Goal: Navigation & Orientation: Understand site structure

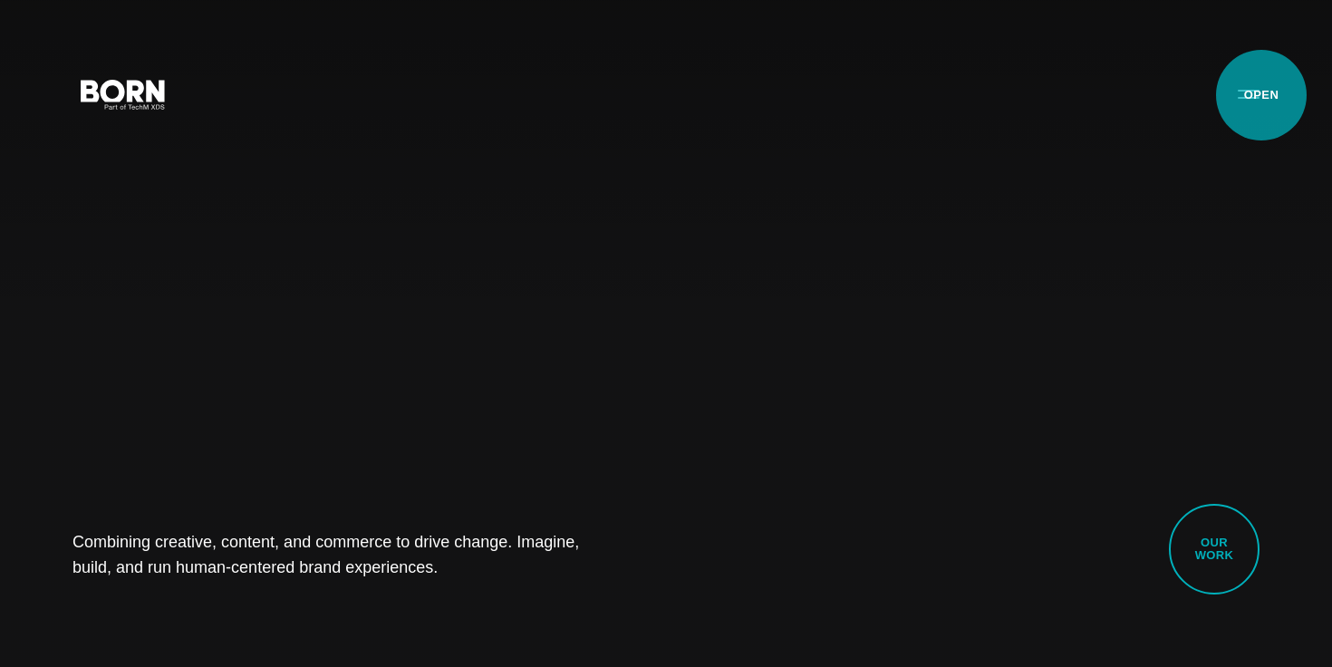
click at [1261, 95] on button "Primary Menu" at bounding box center [1248, 93] width 43 height 38
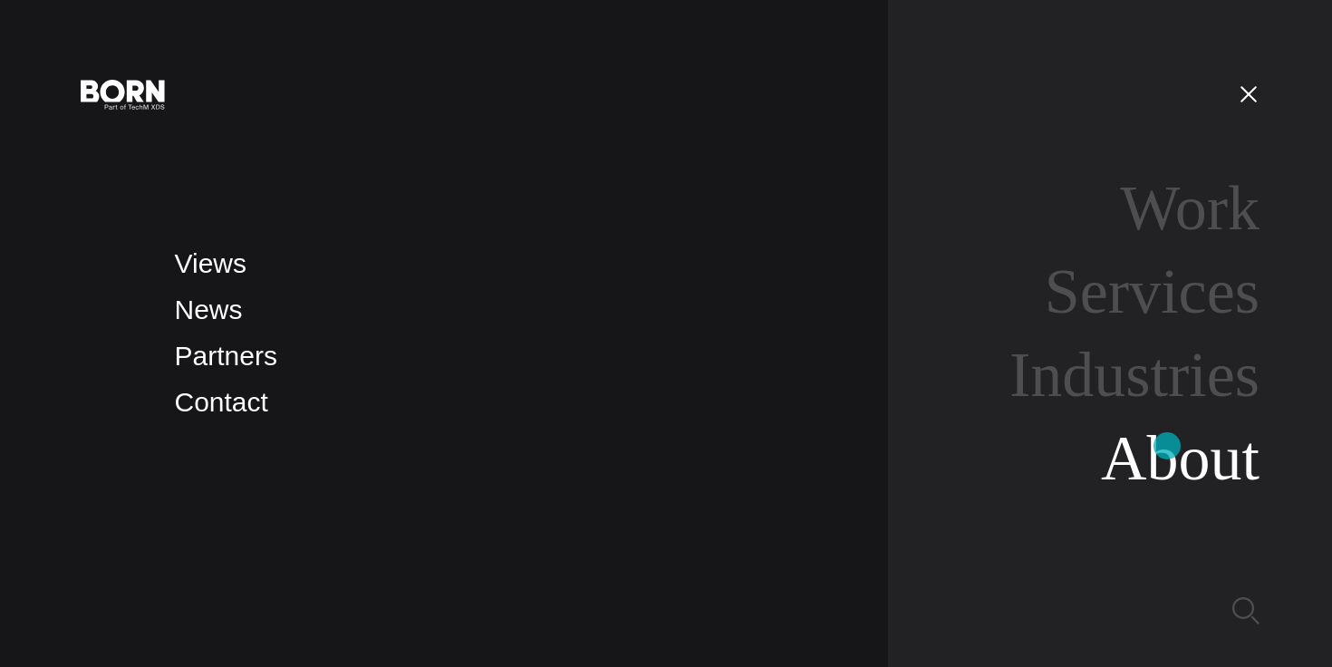
click at [1167, 446] on link "About" at bounding box center [1180, 458] width 159 height 70
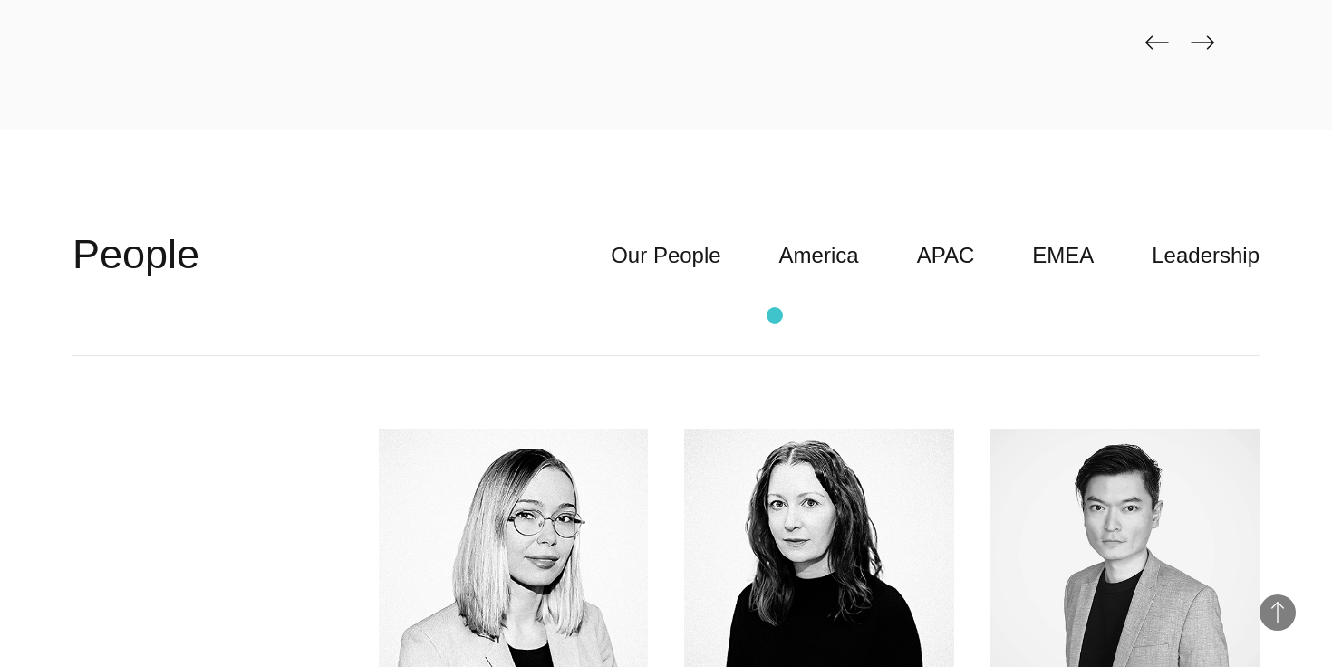
scroll to position [4561, 0]
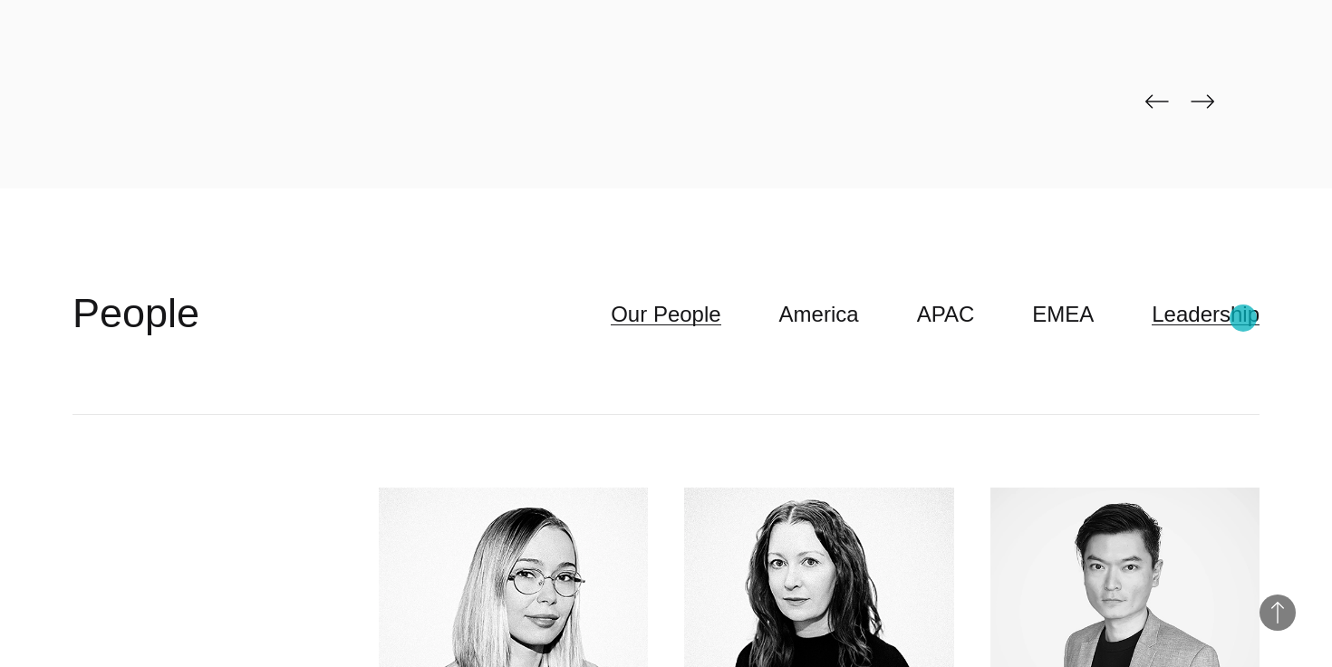
click at [1243, 318] on link "Leadership" at bounding box center [1206, 314] width 108 height 34
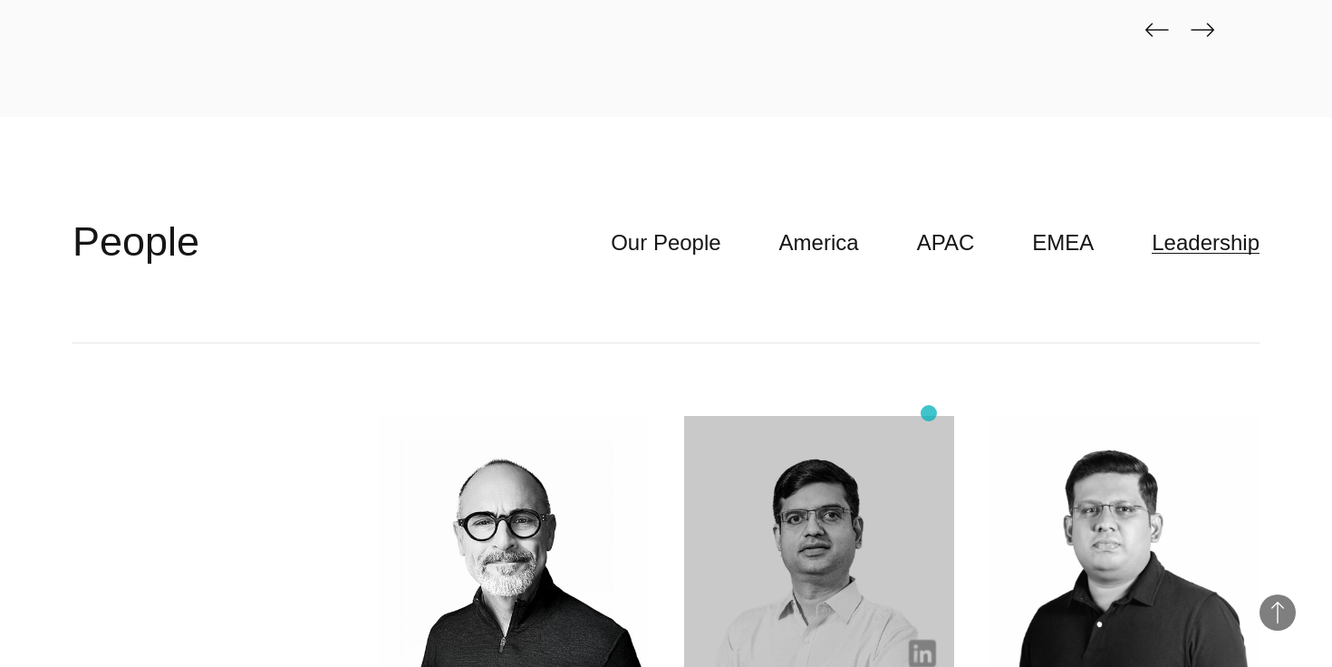
scroll to position [4614, 0]
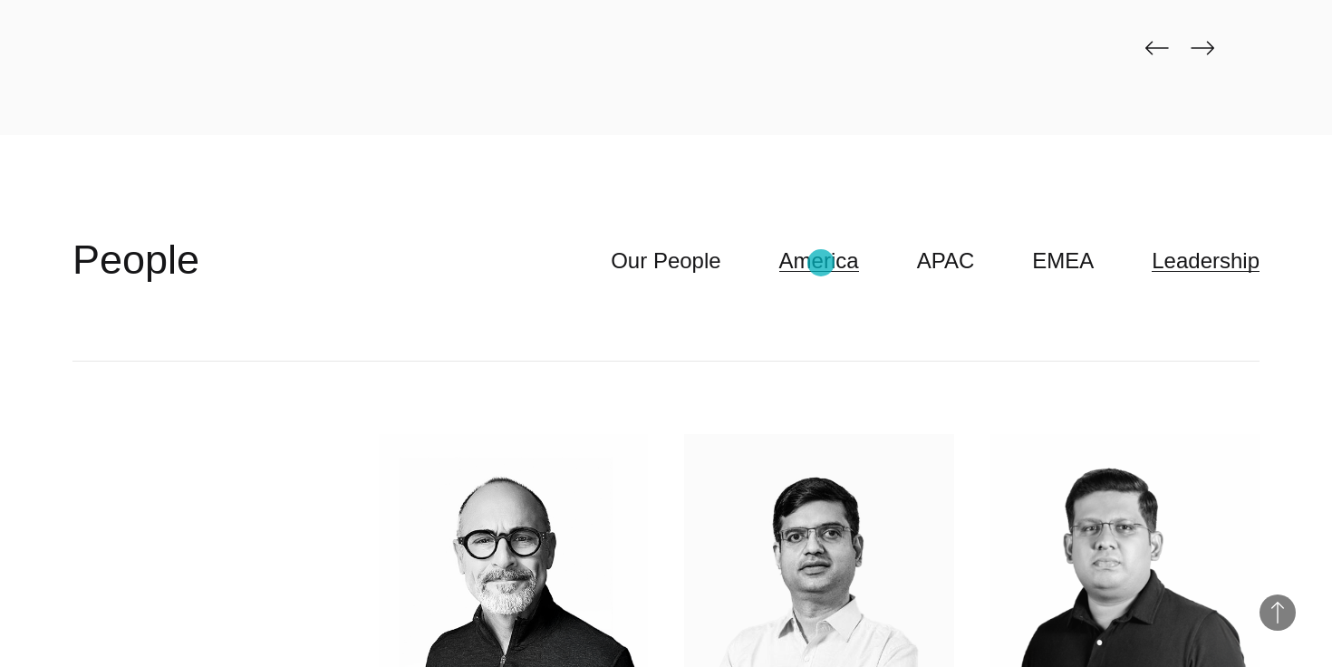
click at [821, 263] on link "America" at bounding box center [819, 261] width 80 height 34
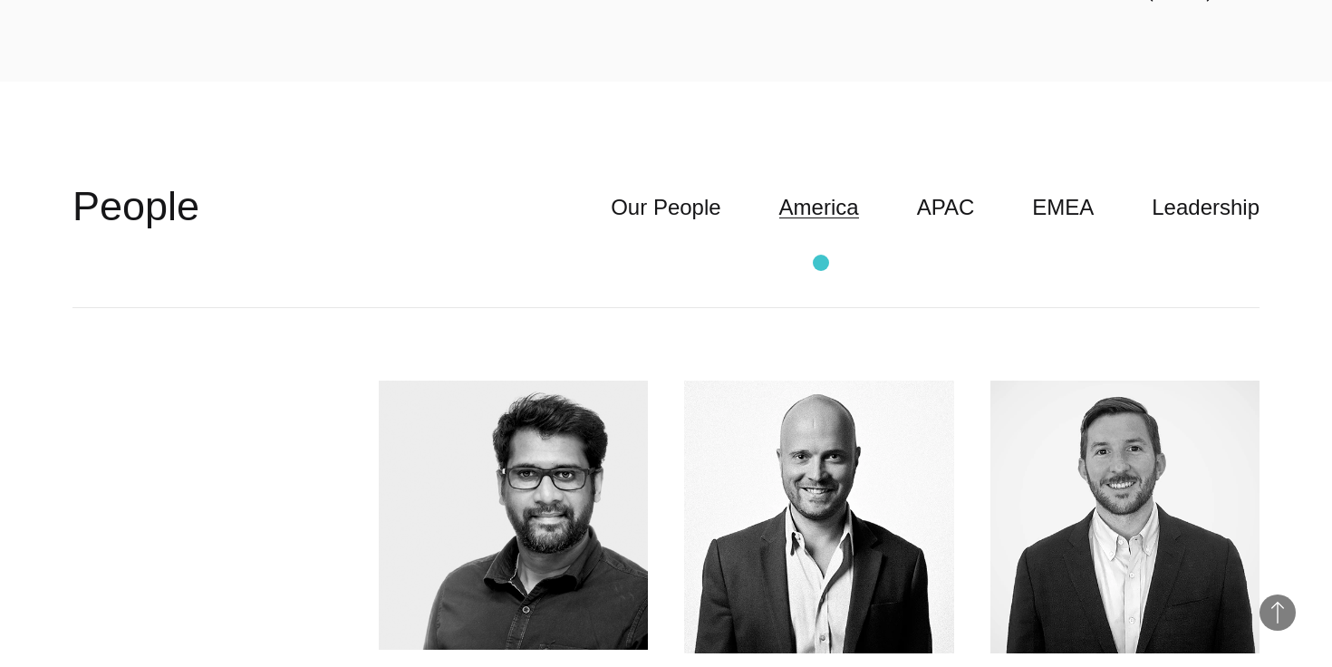
scroll to position [4666, 0]
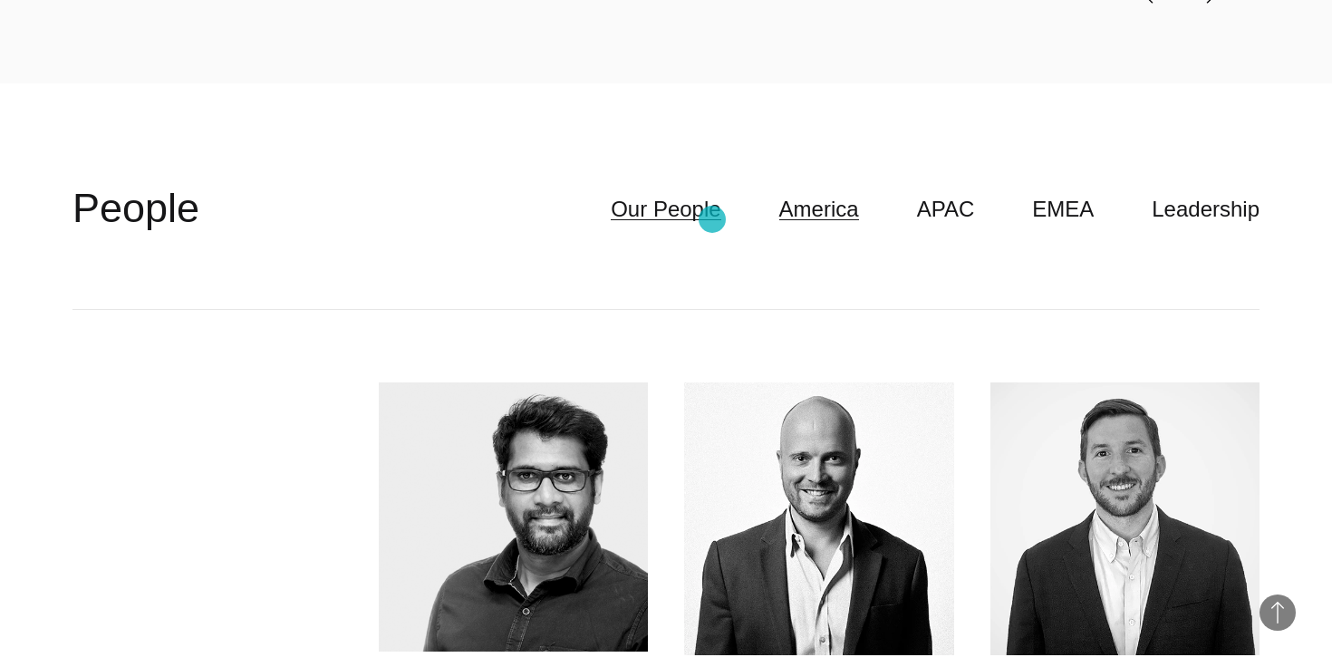
click at [712, 219] on link "Our People" at bounding box center [666, 209] width 110 height 34
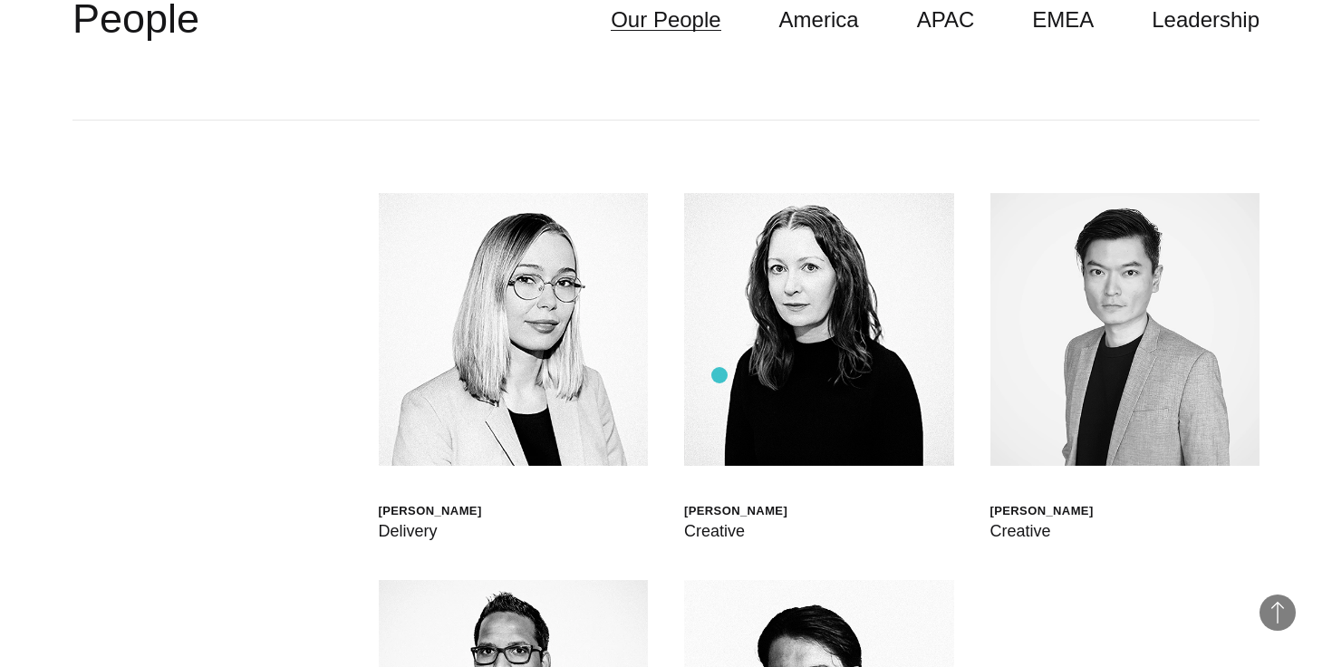
scroll to position [4713, 0]
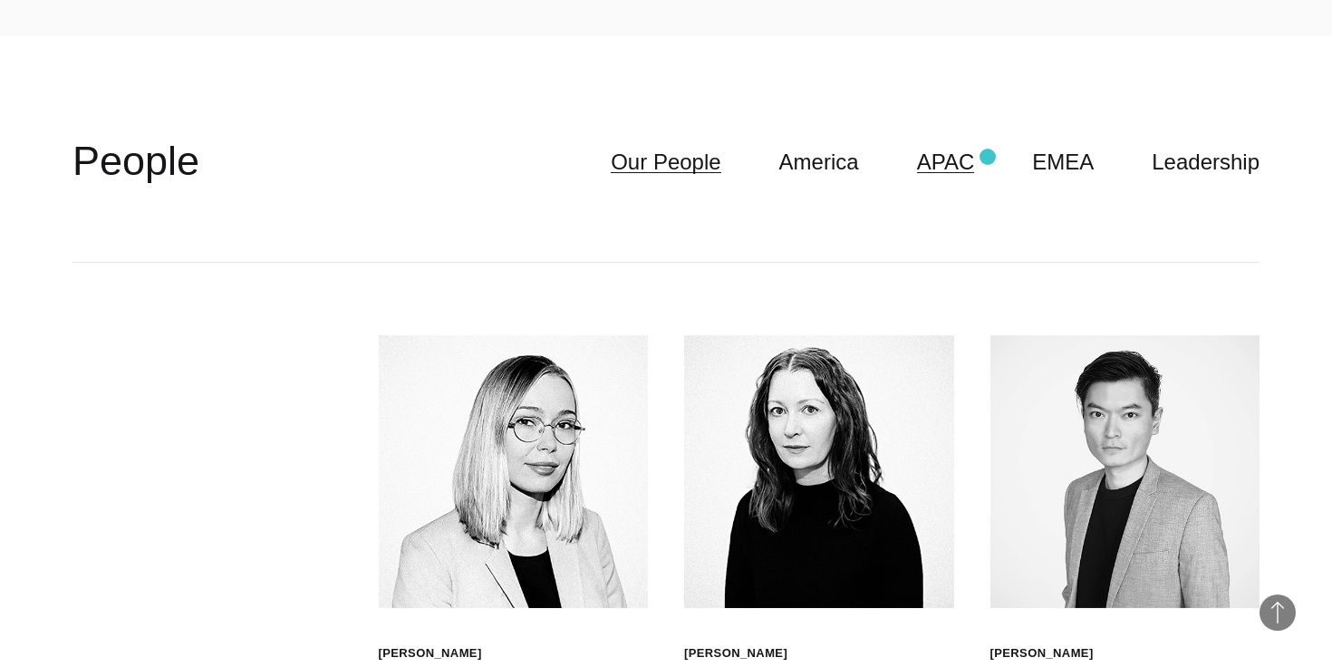
click at [975, 159] on link "APAC" at bounding box center [946, 162] width 58 height 34
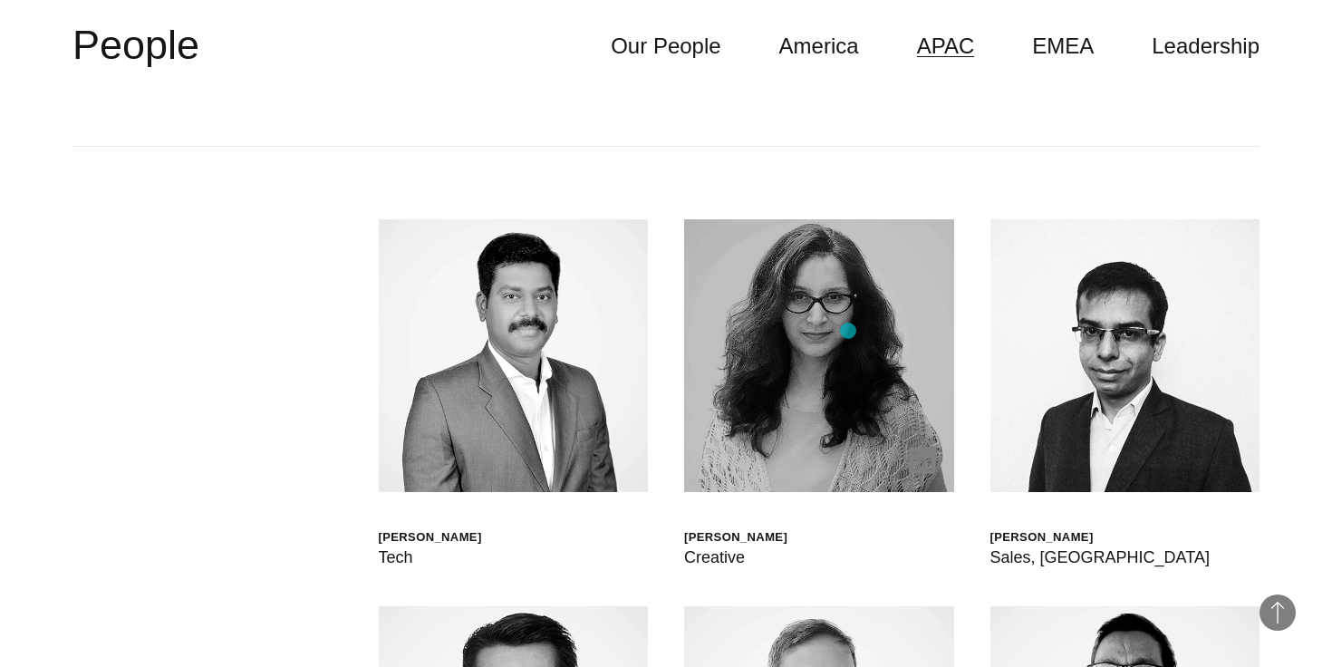
scroll to position [4822, 0]
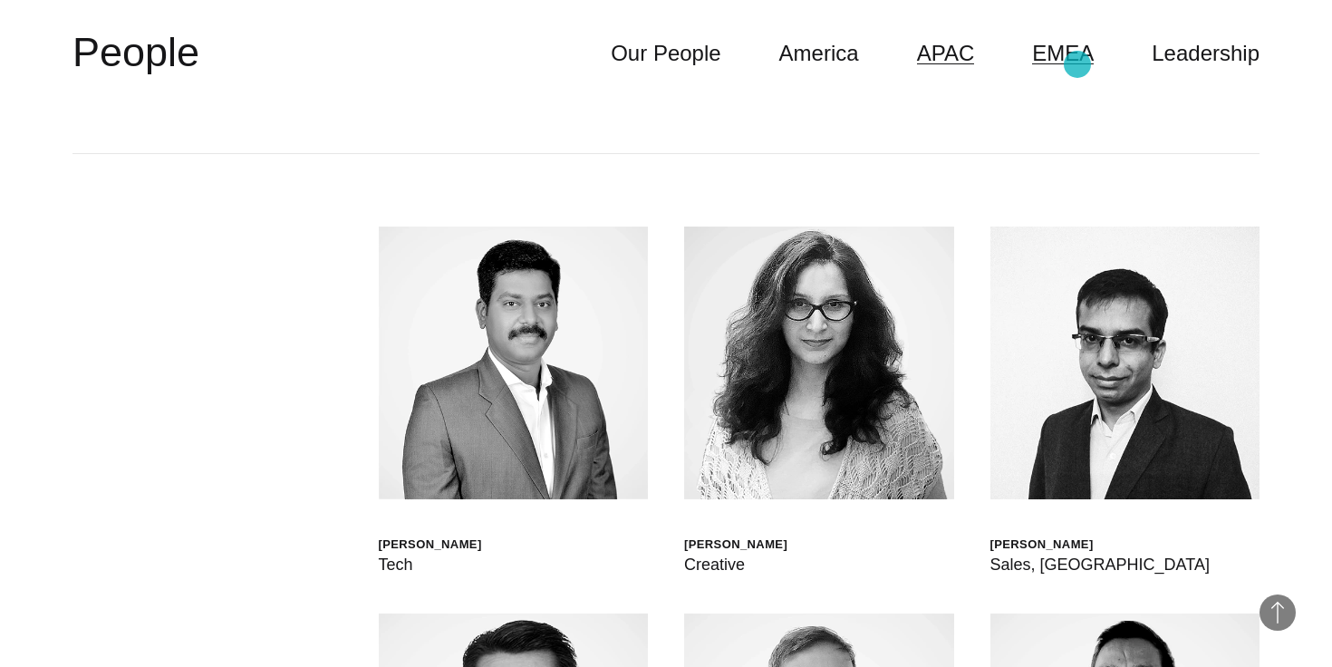
click at [1077, 64] on link "EMEA" at bounding box center [1063, 53] width 62 height 34
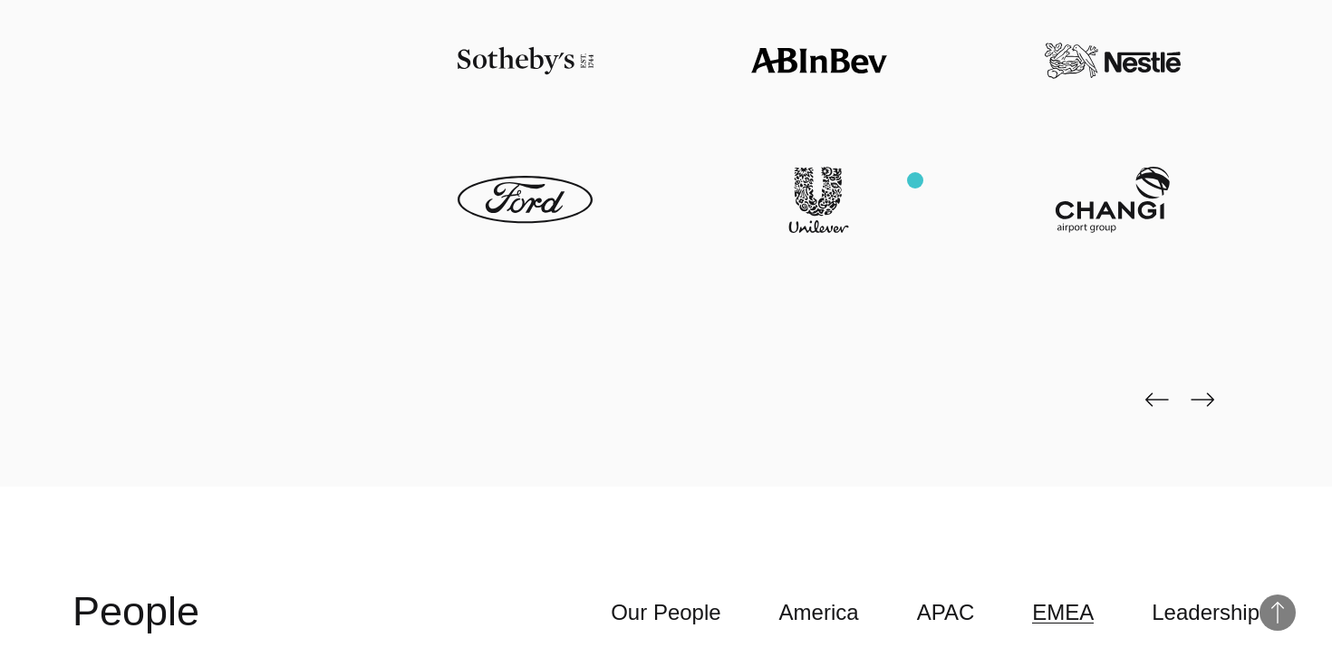
scroll to position [4246, 0]
